Goal: Task Accomplishment & Management: Manage account settings

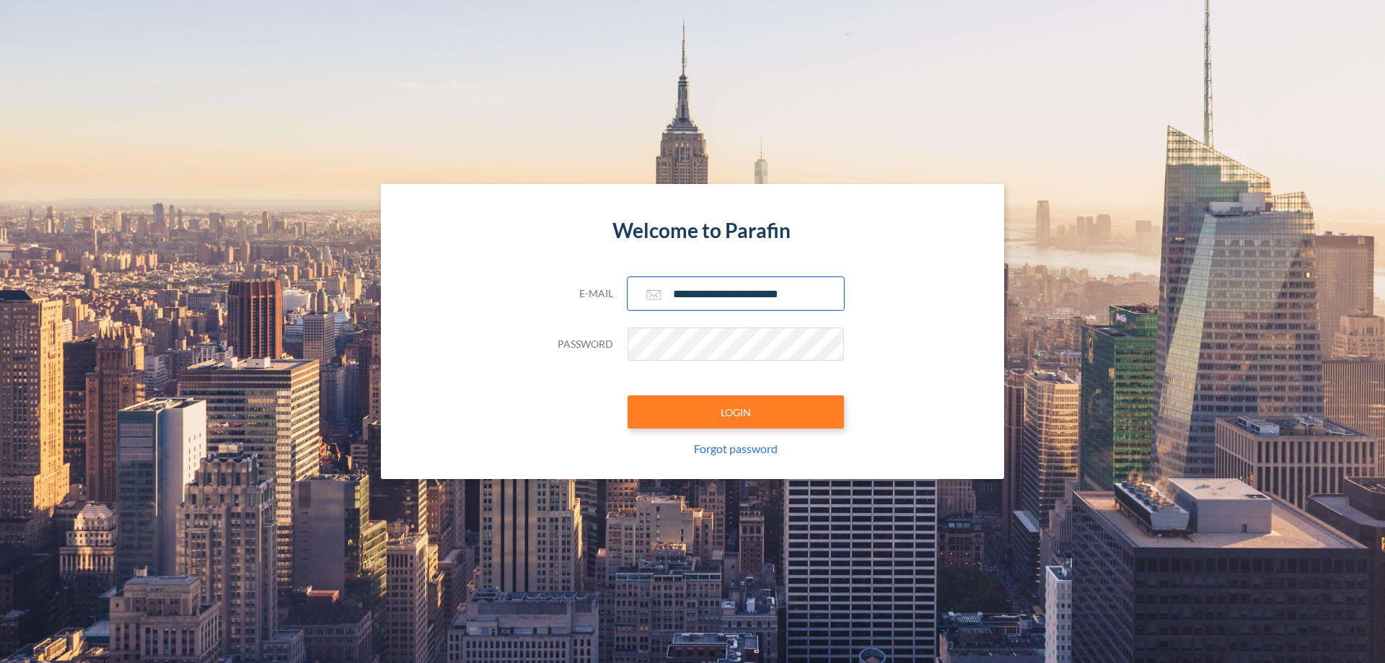
type input "**********"
click at [736, 412] on button "LOGIN" at bounding box center [735, 411] width 216 height 33
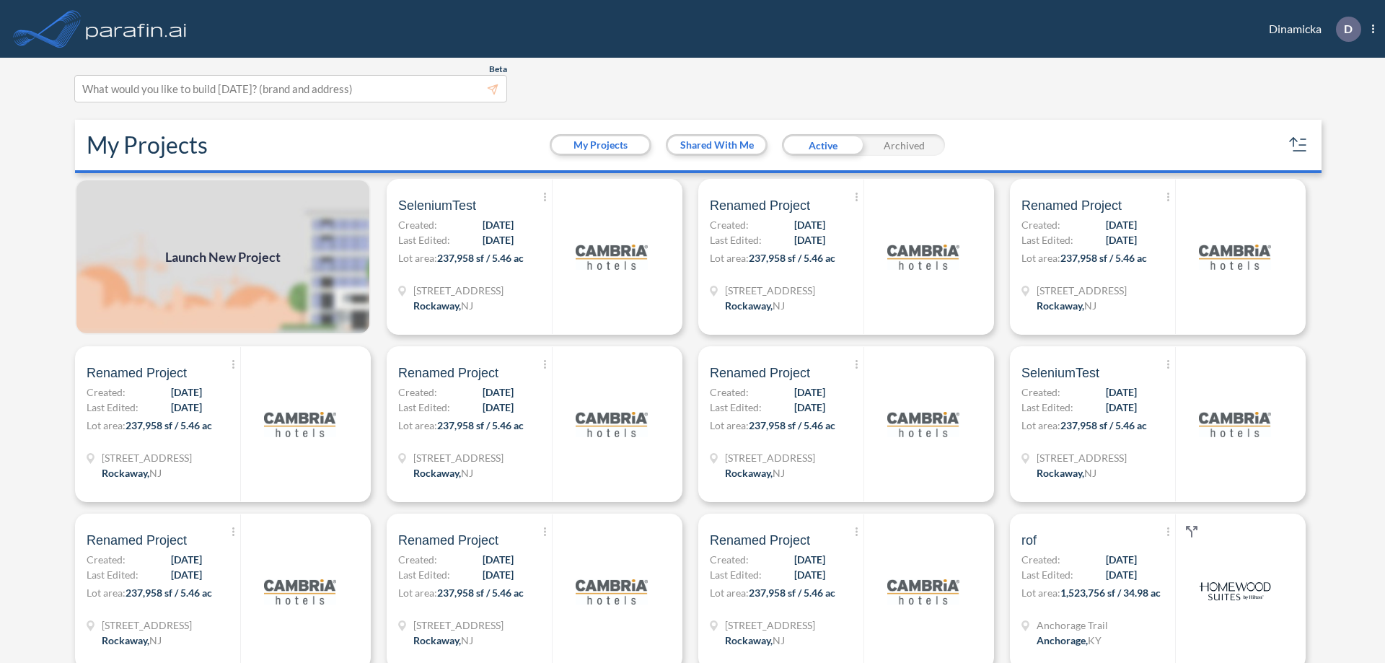
scroll to position [4, 0]
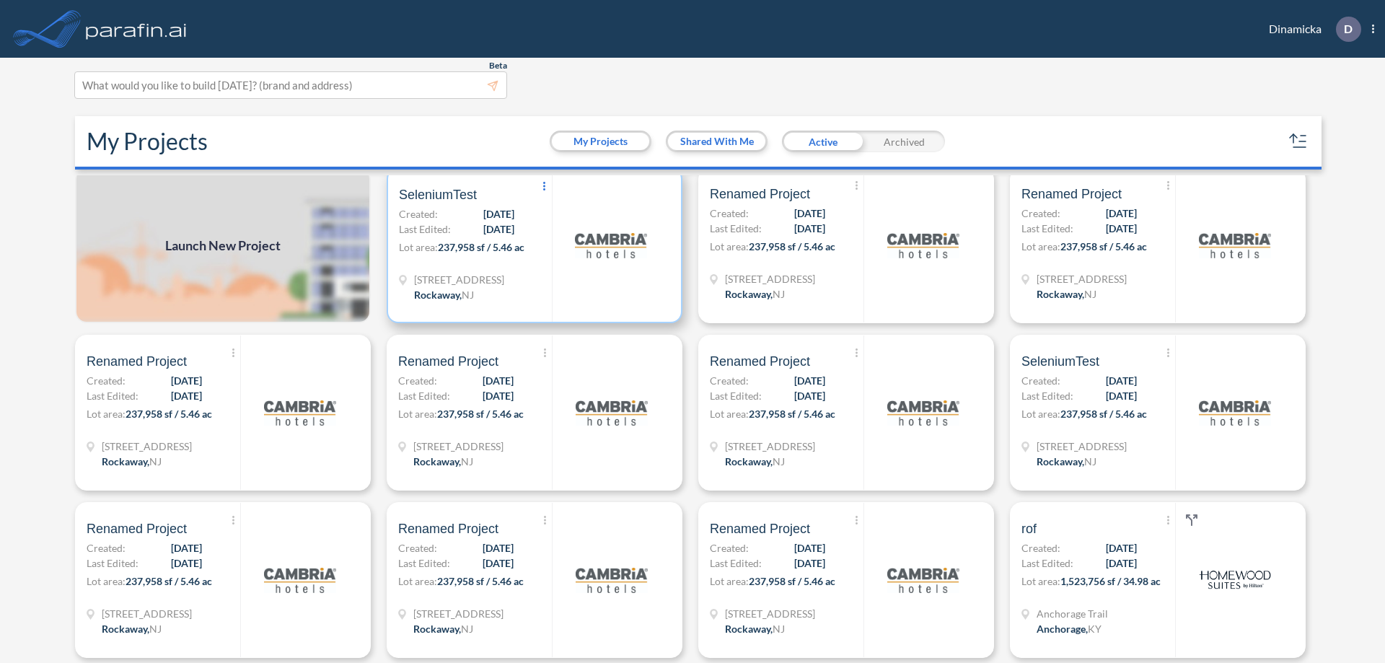
click at [543, 187] on icon at bounding box center [544, 186] width 2 height 9
